Goal: Find specific page/section: Find specific page/section

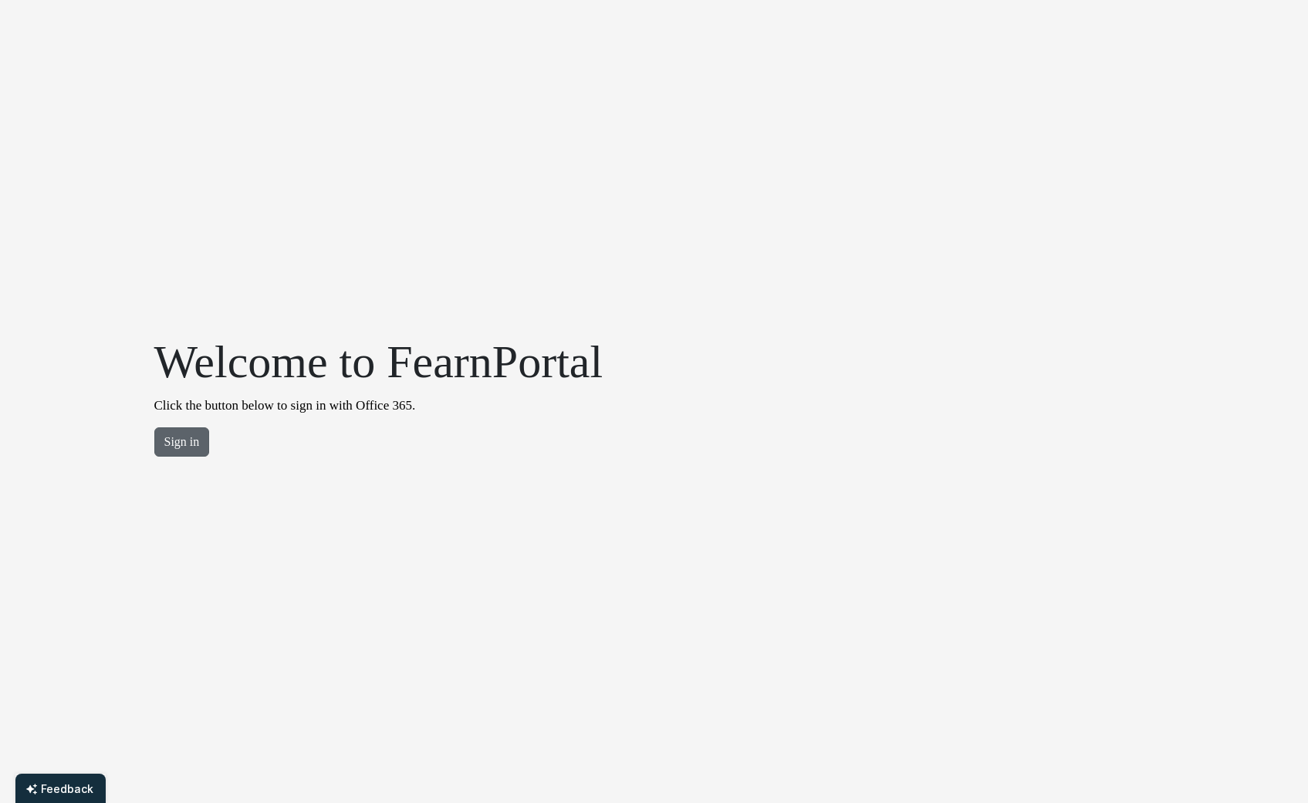
click at [187, 441] on button "Sign in" at bounding box center [182, 441] width 56 height 29
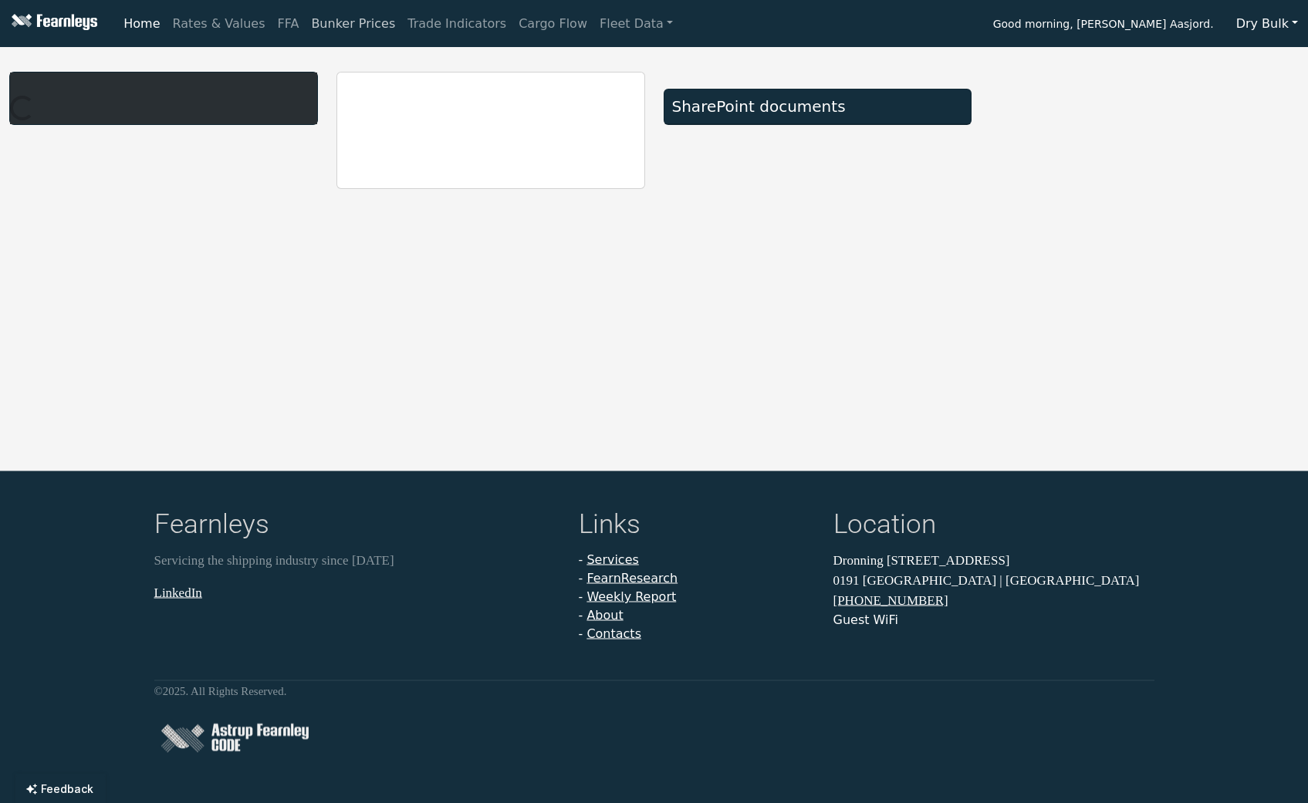
click at [373, 21] on link "Bunker Prices" at bounding box center [353, 23] width 96 height 31
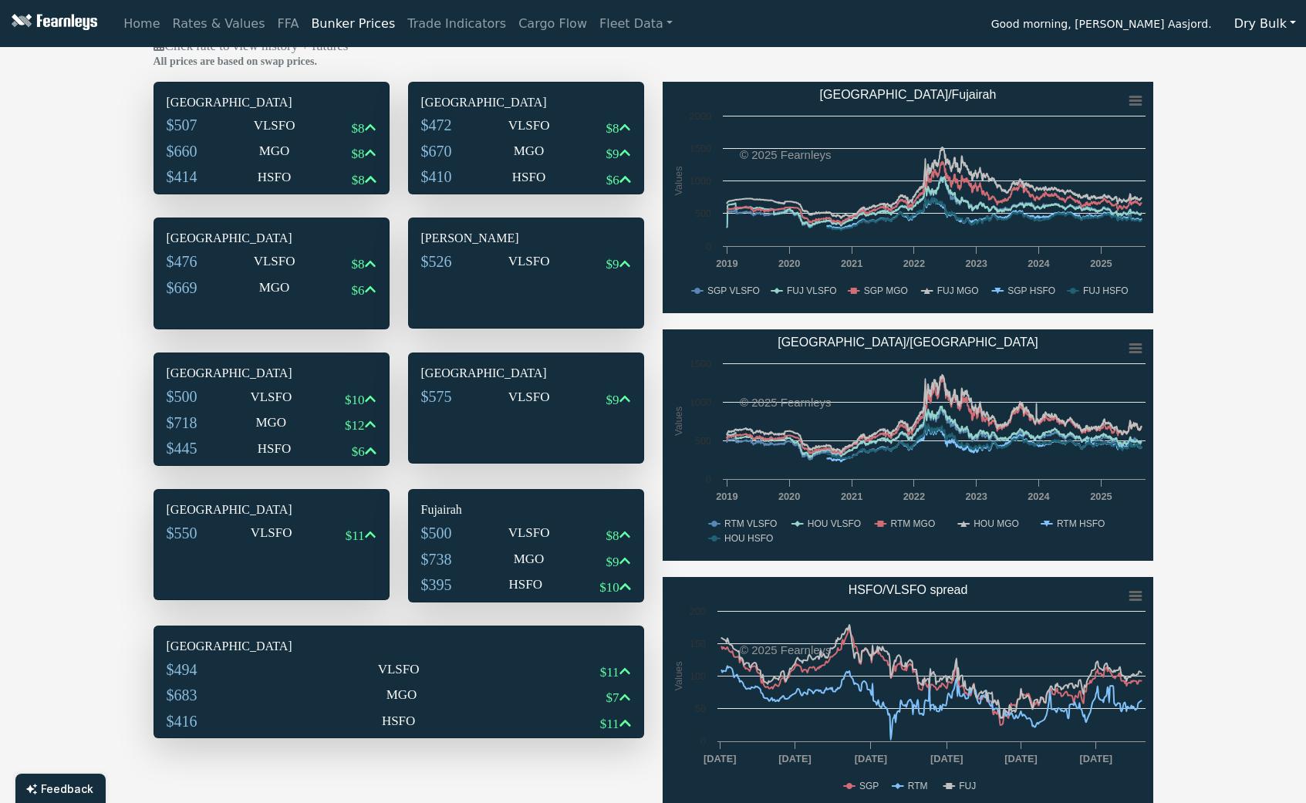
scroll to position [18, 0]
